Goal: Information Seeking & Learning: Learn about a topic

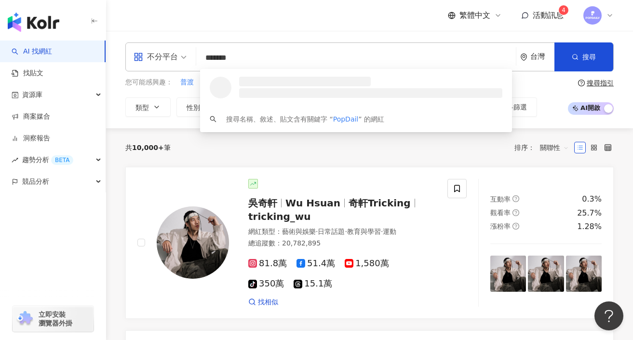
type input "********"
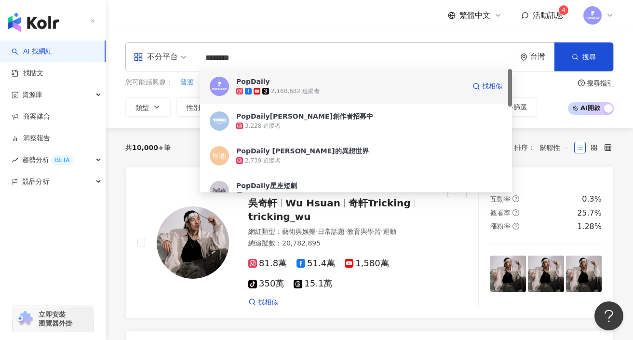
click at [288, 75] on div "PopDaily 2,160,682 追蹤者 找相似" at bounding box center [356, 86] width 312 height 35
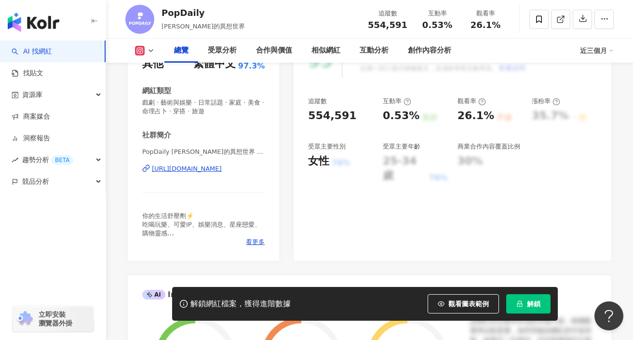
scroll to position [183, 0]
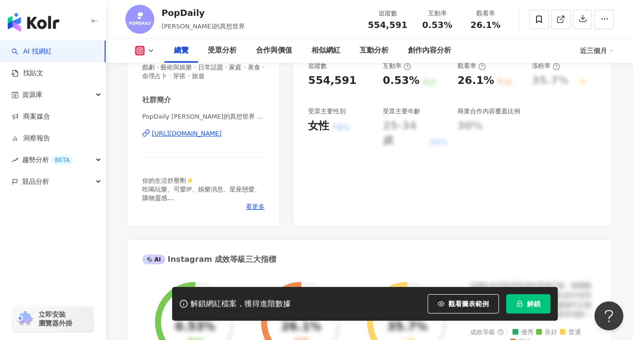
click at [516, 300] on button "解鎖" at bounding box center [528, 303] width 44 height 19
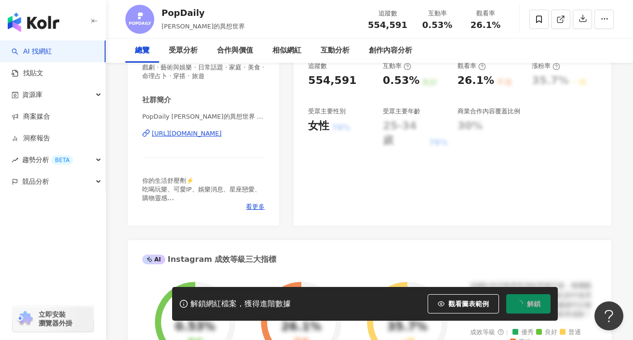
scroll to position [0, 0]
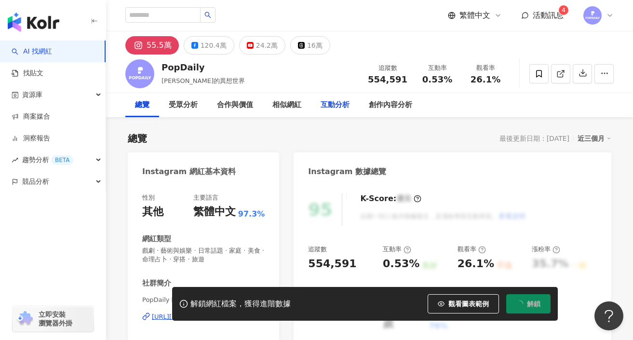
click at [329, 107] on div "互動分析" at bounding box center [334, 105] width 29 height 12
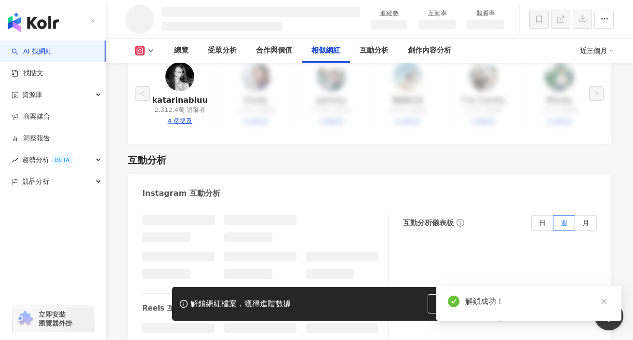
scroll to position [1581, 0]
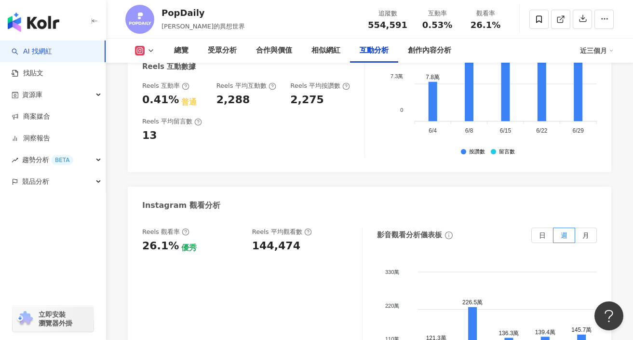
scroll to position [2201, 0]
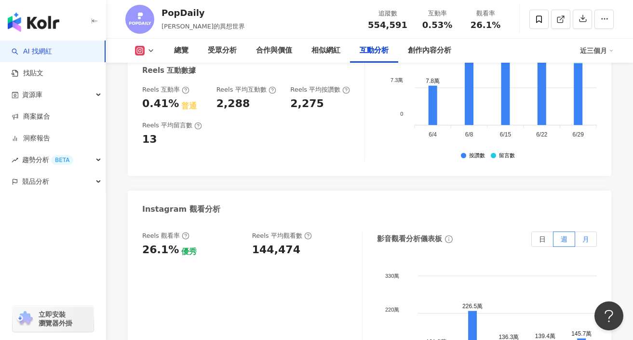
click at [583, 235] on span "月" at bounding box center [585, 239] width 7 height 8
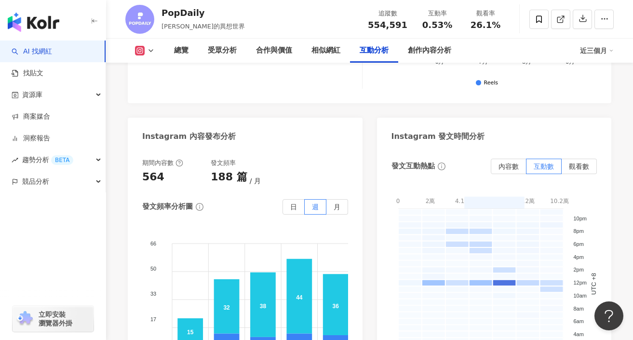
scroll to position [2140, 0]
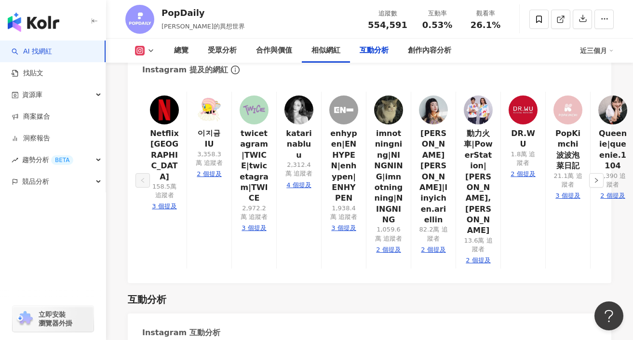
scroll to position [1946, 0]
